Goal: Navigation & Orientation: Find specific page/section

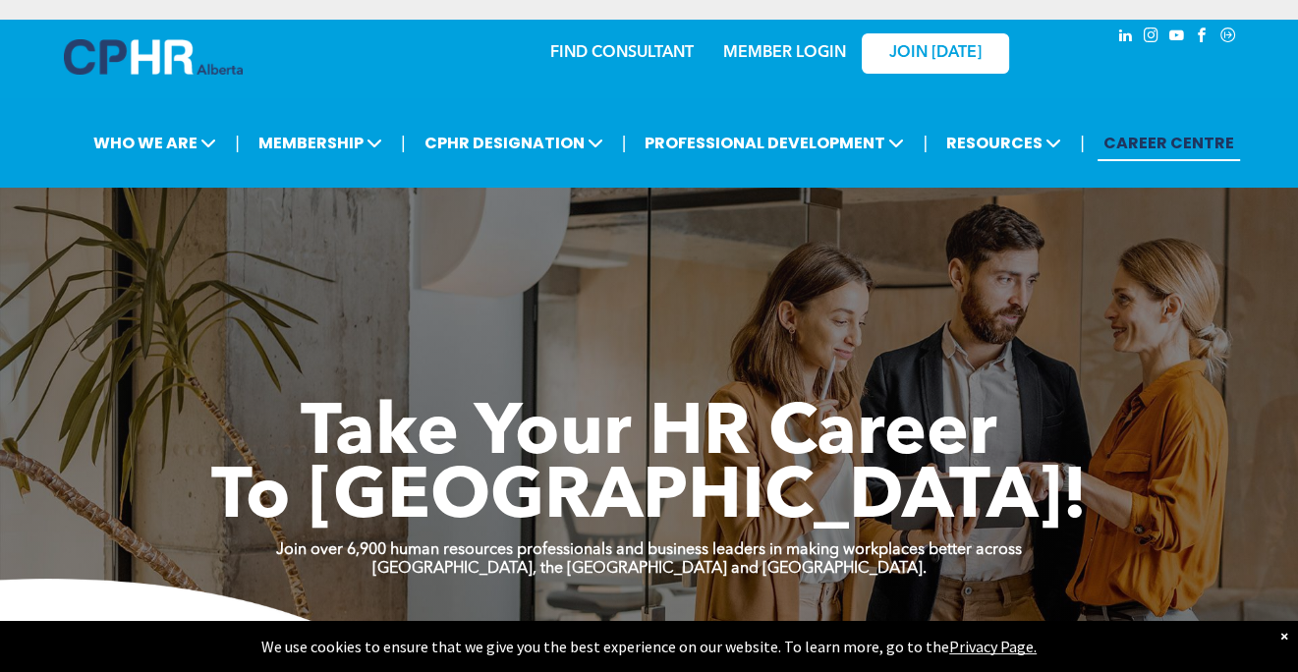
click at [805, 51] on link "MEMBER LOGIN" at bounding box center [784, 53] width 123 height 16
click at [817, 54] on link "MEMBER LOGIN" at bounding box center [784, 53] width 123 height 16
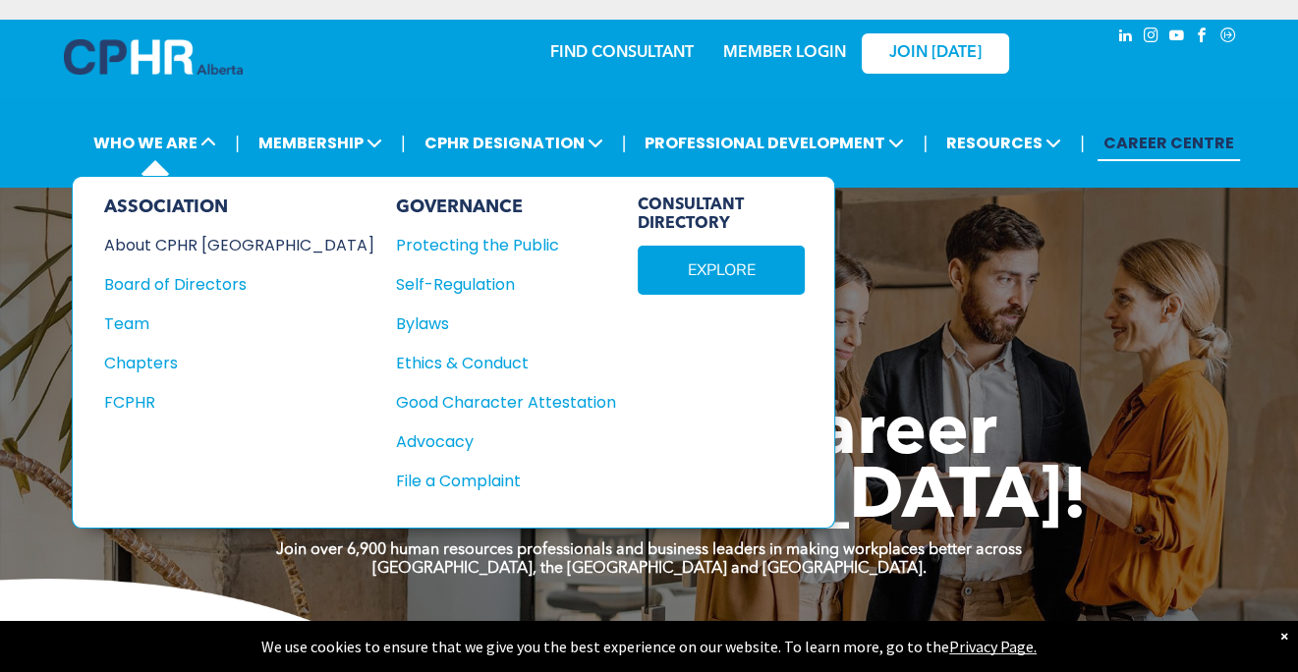
click at [166, 249] on div "About CPHR [GEOGRAPHIC_DATA]" at bounding box center [226, 245] width 244 height 25
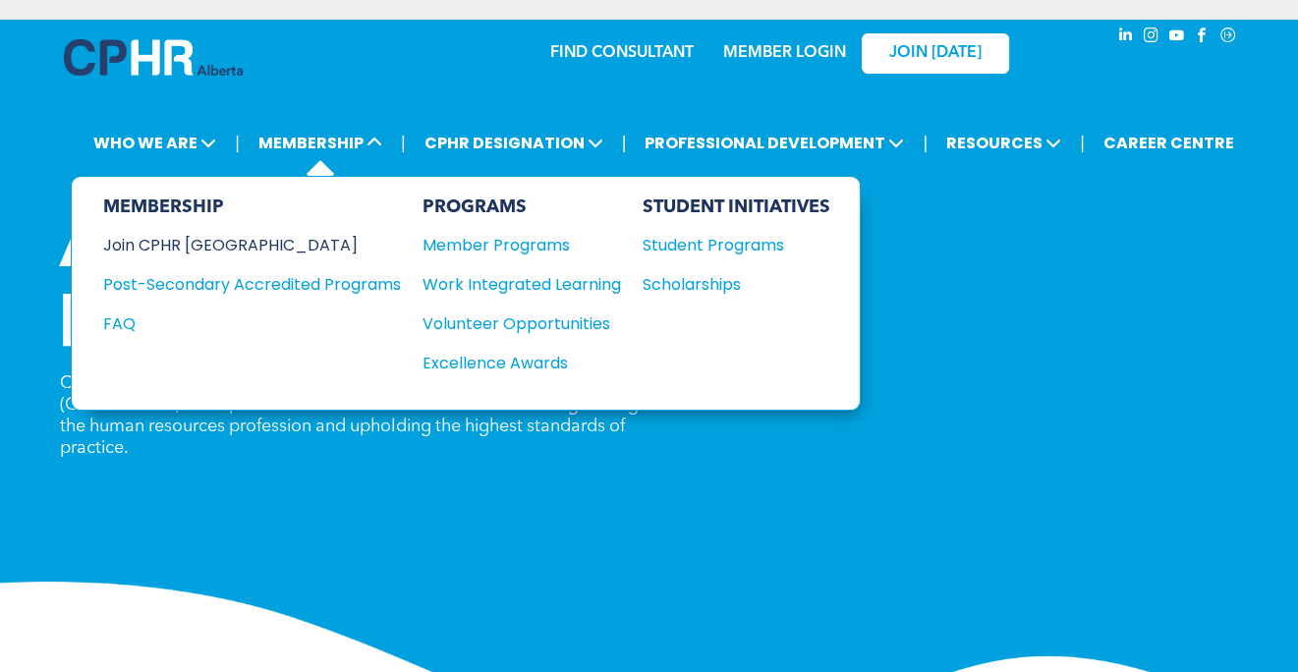
click at [216, 243] on div "Join CPHR [GEOGRAPHIC_DATA]" at bounding box center [237, 245] width 268 height 25
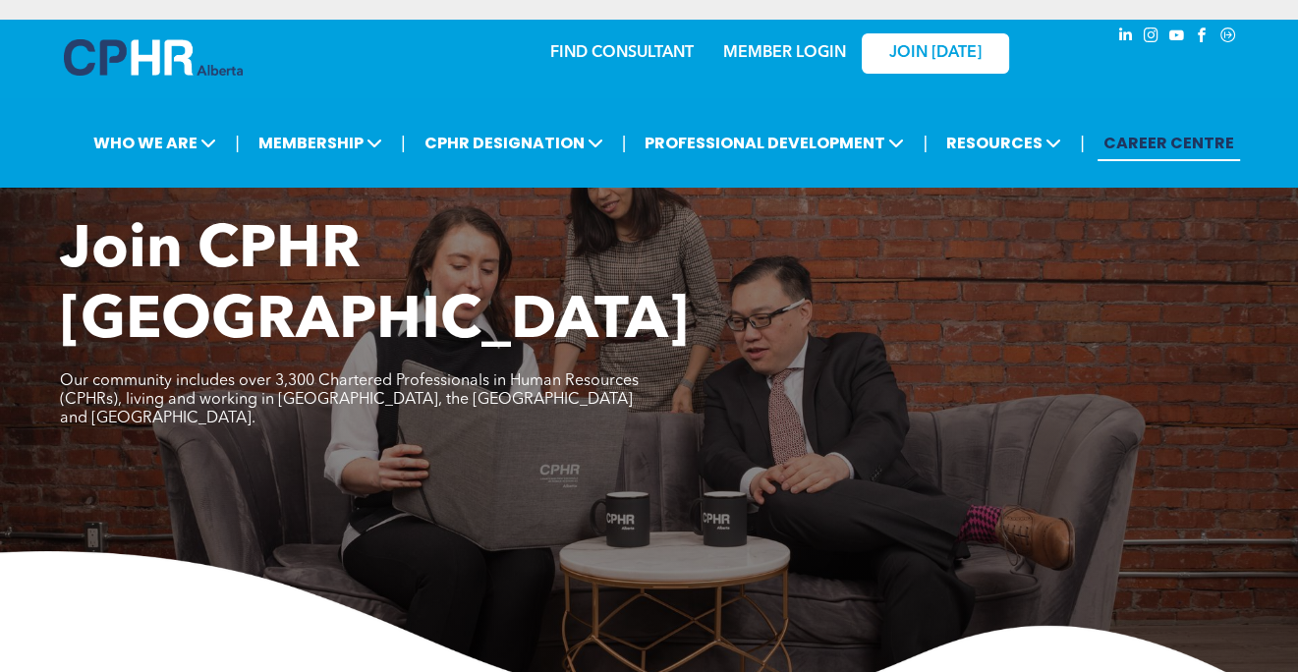
click at [1163, 142] on link "CAREER CENTRE" at bounding box center [1169, 143] width 143 height 36
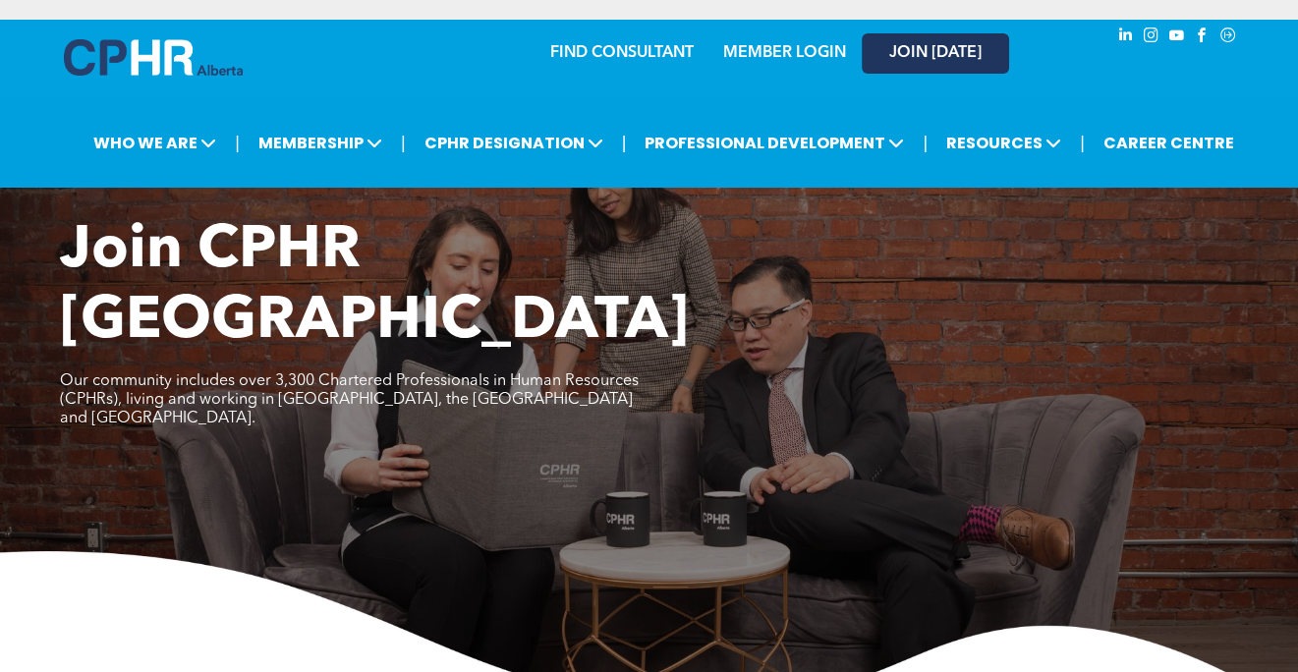
click at [935, 52] on span "JOIN [DATE]" at bounding box center [935, 53] width 92 height 19
click at [778, 55] on link "MEMBER LOGIN" at bounding box center [784, 53] width 123 height 16
